Goal: Find specific page/section: Find specific page/section

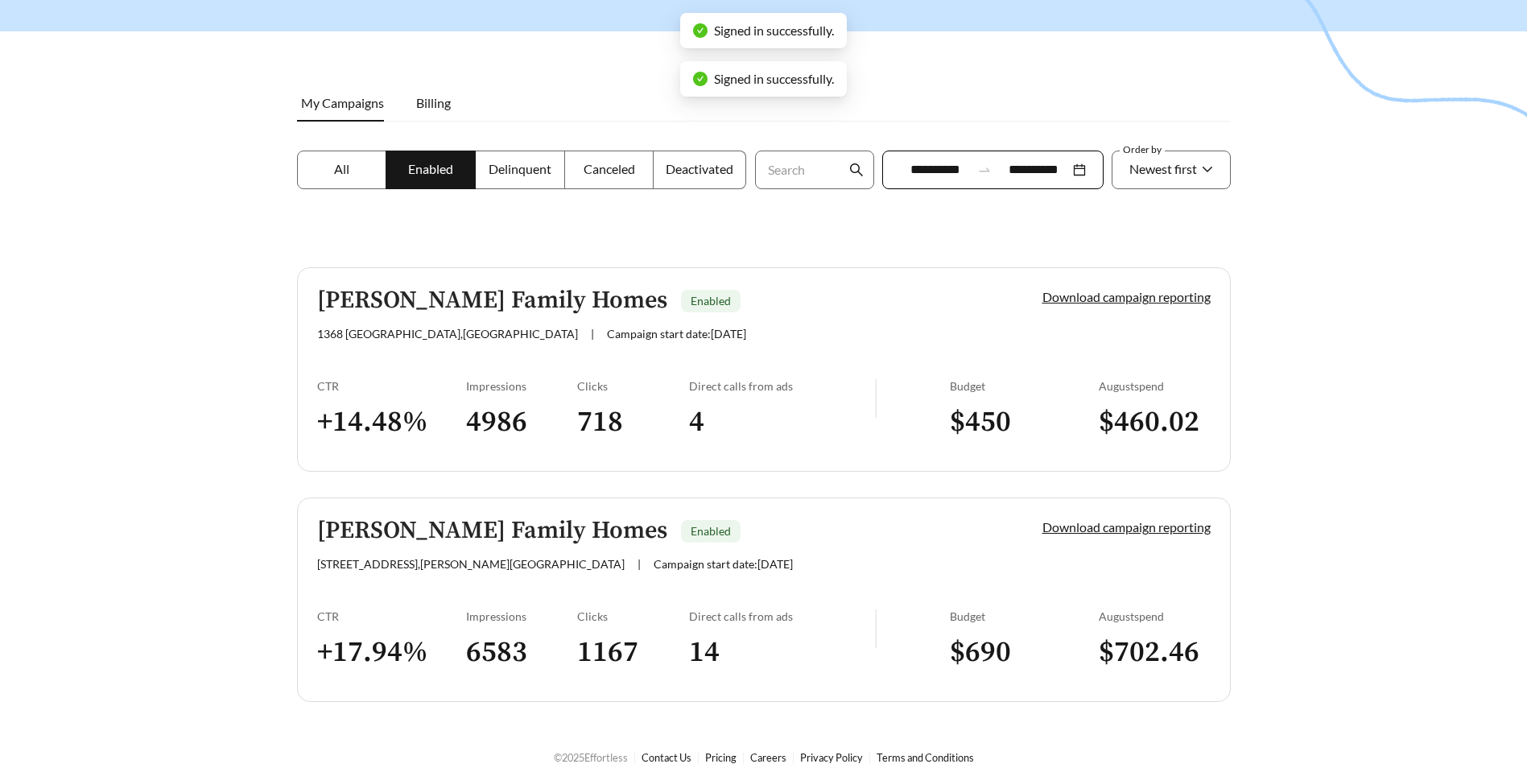
scroll to position [184, 0]
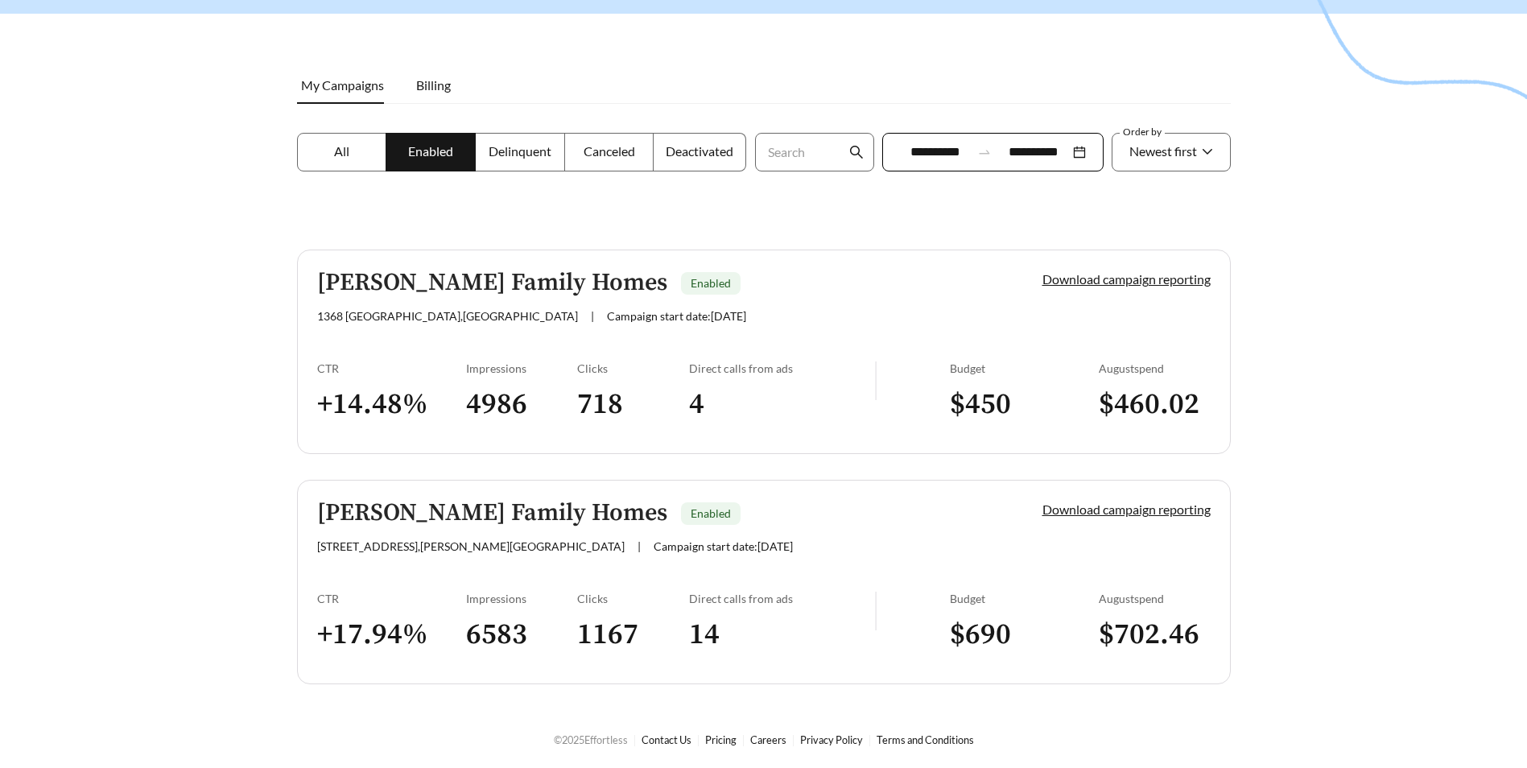
click at [467, 285] on h5 "[PERSON_NAME] Family Homes" at bounding box center [492, 283] width 350 height 27
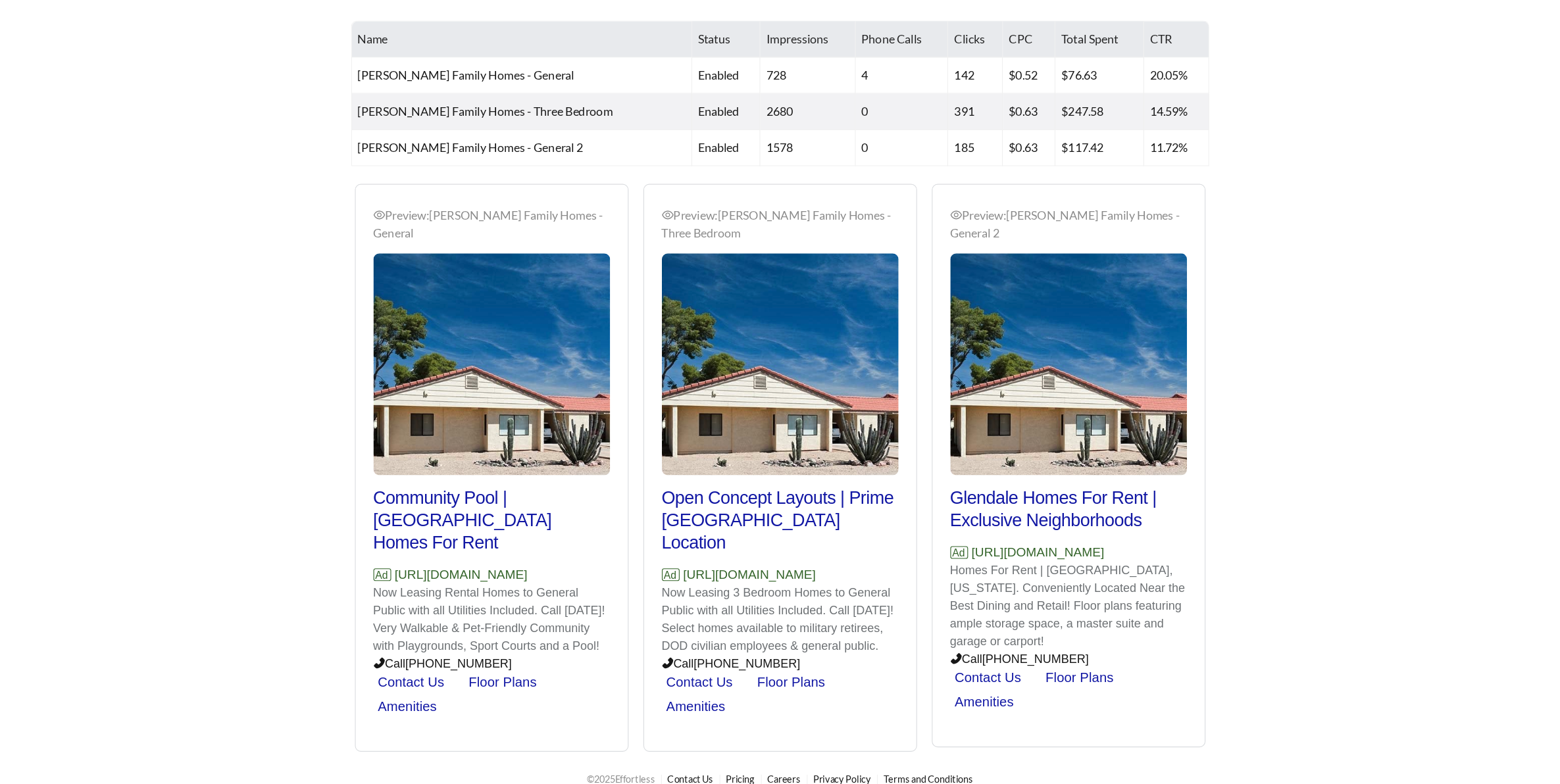
scroll to position [495, 0]
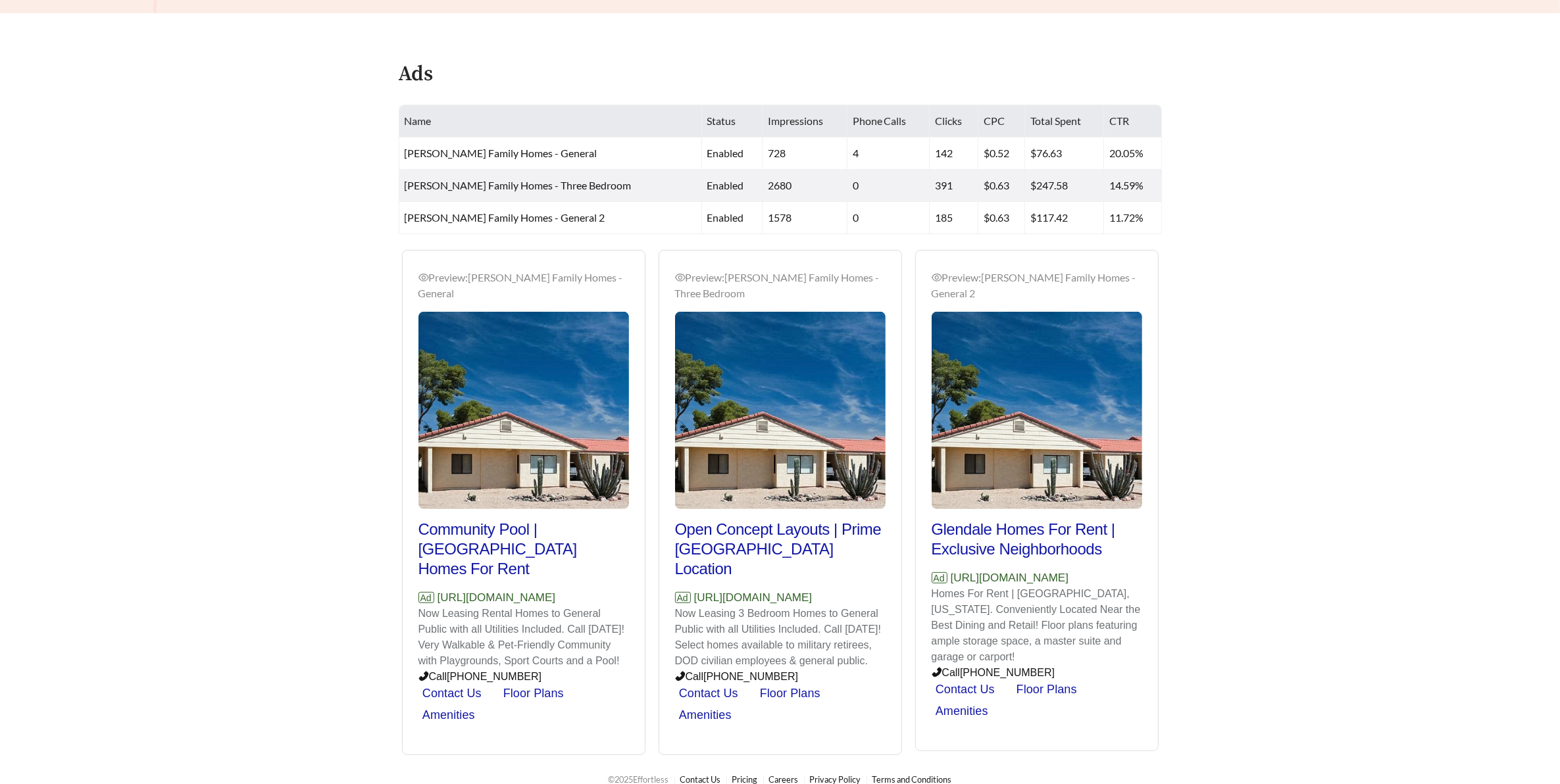
drag, startPoint x: 1215, startPoint y: 1, endPoint x: 1196, endPoint y: 252, distance: 251.7
click at [1196, 252] on main "**********" at bounding box center [780, 150] width 1560 height 1209
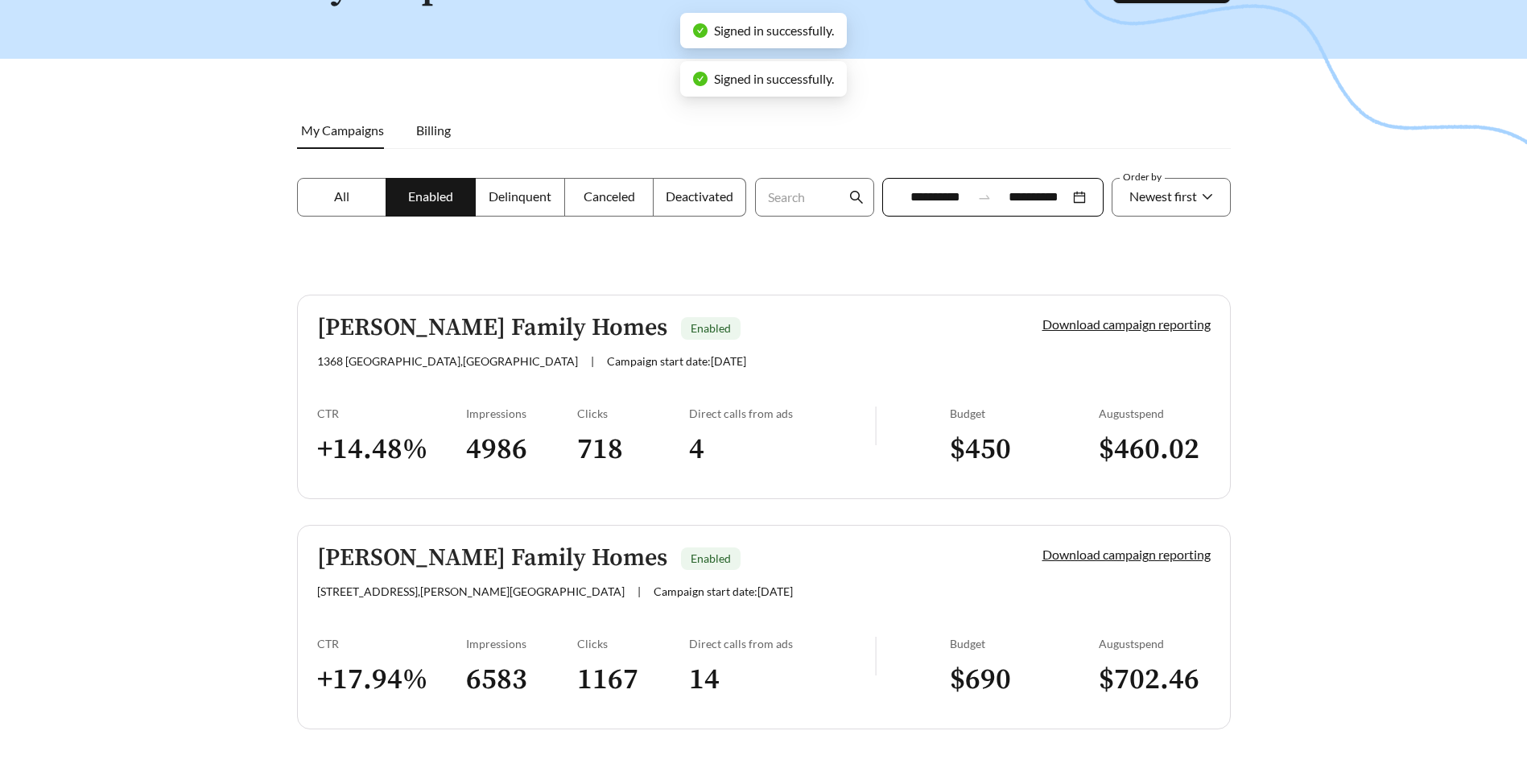
scroll to position [184, 0]
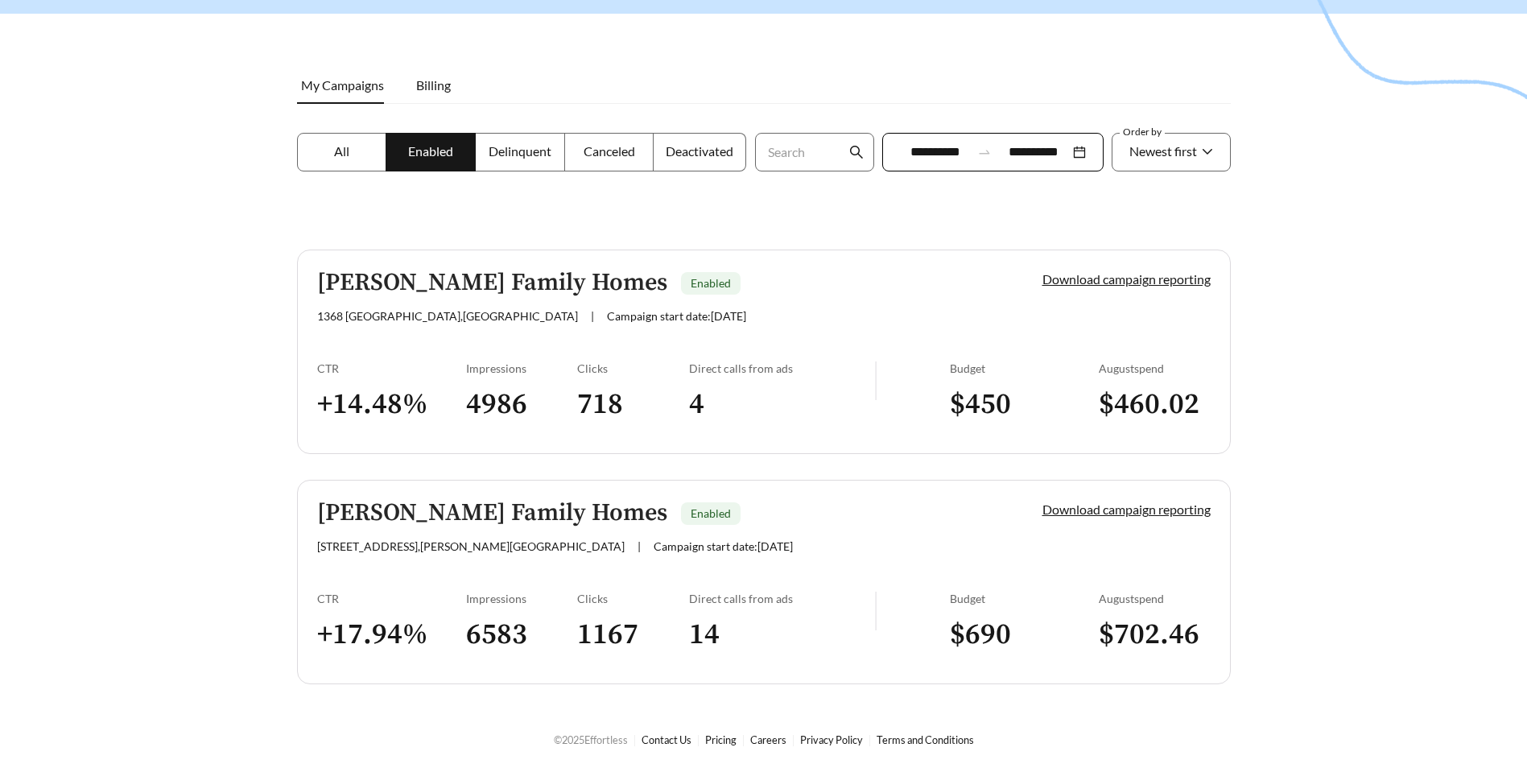
click at [538, 503] on h5 "[PERSON_NAME] Family Homes" at bounding box center [492, 513] width 350 height 27
